Goal: Task Accomplishment & Management: Use online tool/utility

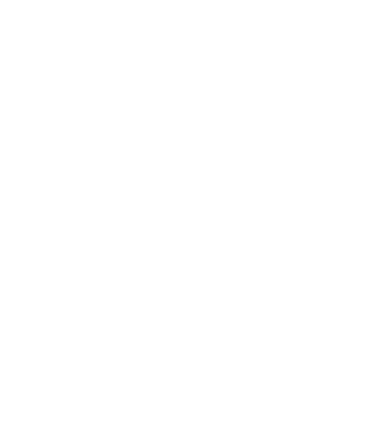
click at [240, 120] on main at bounding box center [190, 223] width 380 height 447
